Goal: Information Seeking & Learning: Learn about a topic

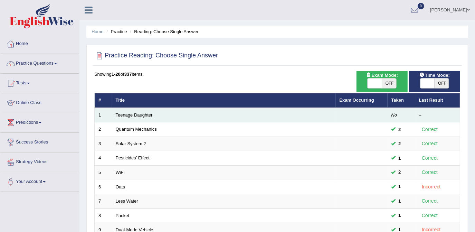
click at [134, 115] on link "Teenage Daughter" at bounding box center [134, 114] width 37 height 5
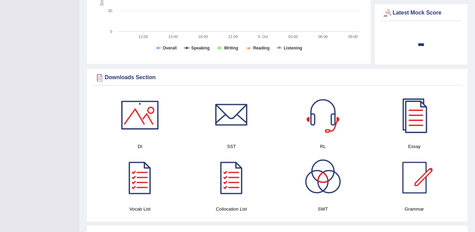
scroll to position [291, 0]
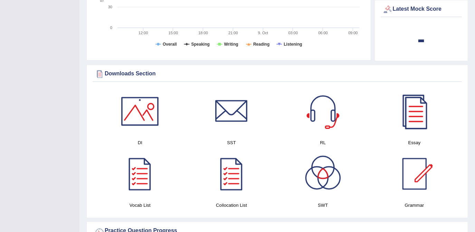
drag, startPoint x: 147, startPoint y: 0, endPoint x: 350, endPoint y: 46, distance: 208.3
click at [350, 46] on rect at bounding box center [228, 0] width 269 height 107
click at [315, 77] on div "Downloads Section DI SST RL Essay Vocab List Collocation List SWT Grammar × Sor…" at bounding box center [277, 142] width 382 height 154
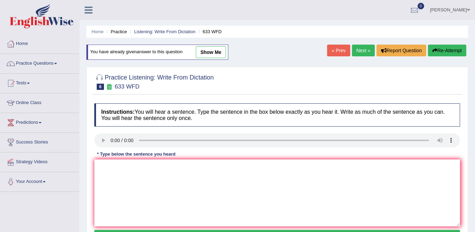
scroll to position [93, 0]
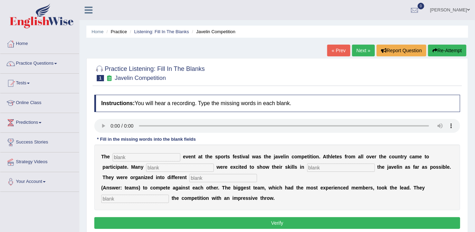
scroll to position [131, 0]
